Goal: Check status

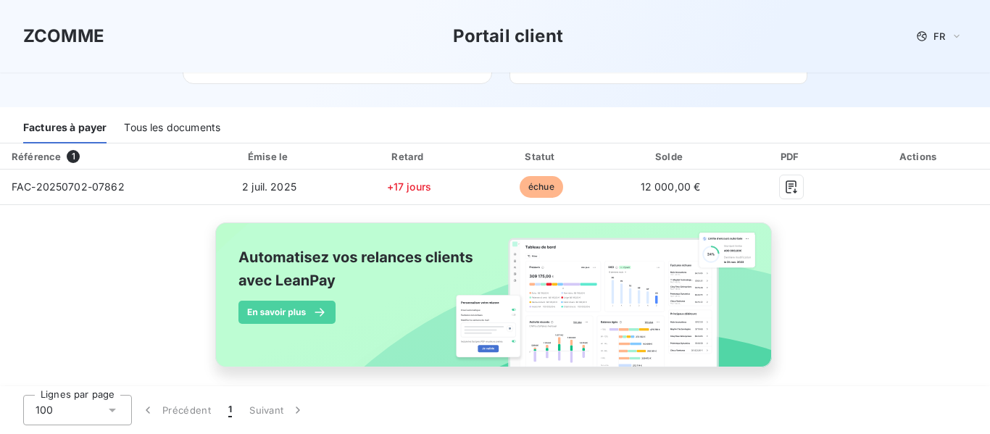
scroll to position [168, 0]
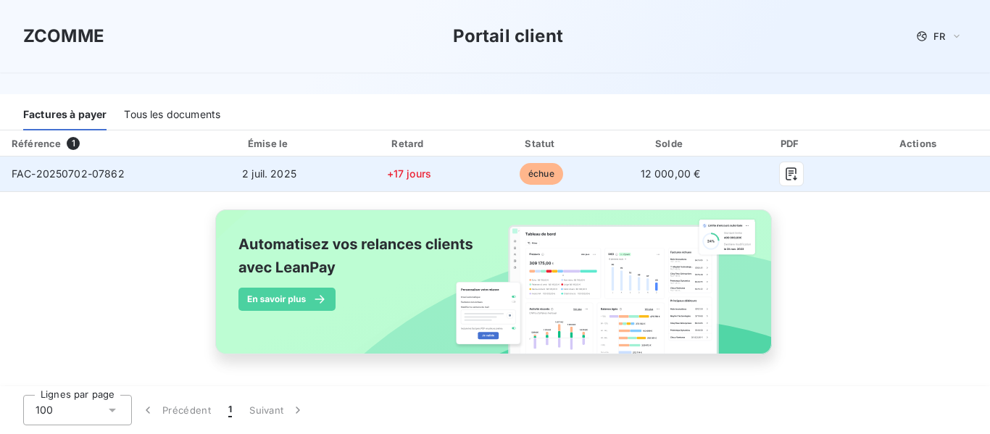
click at [128, 178] on td "FAC-20250702-07862" at bounding box center [98, 174] width 196 height 35
click at [88, 175] on span "FAC-20250702-07862" at bounding box center [68, 173] width 113 height 12
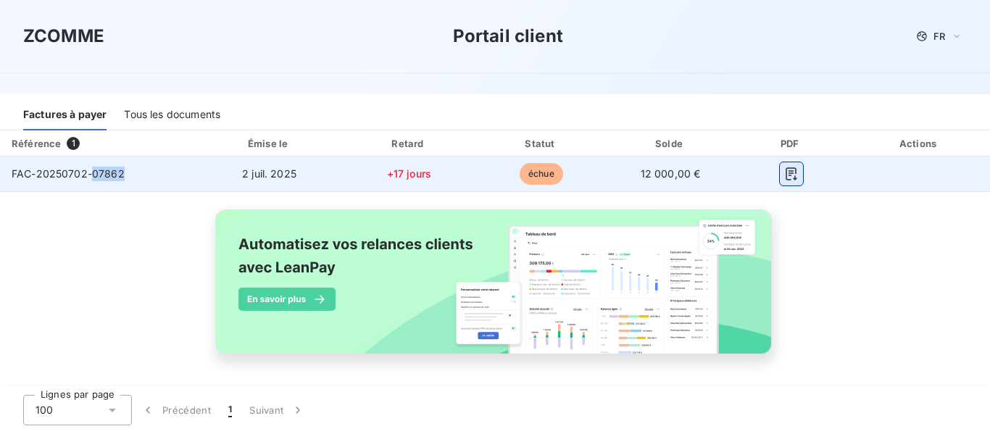
click at [784, 169] on icon "button" at bounding box center [791, 174] width 14 height 14
